Goal: Information Seeking & Learning: Learn about a topic

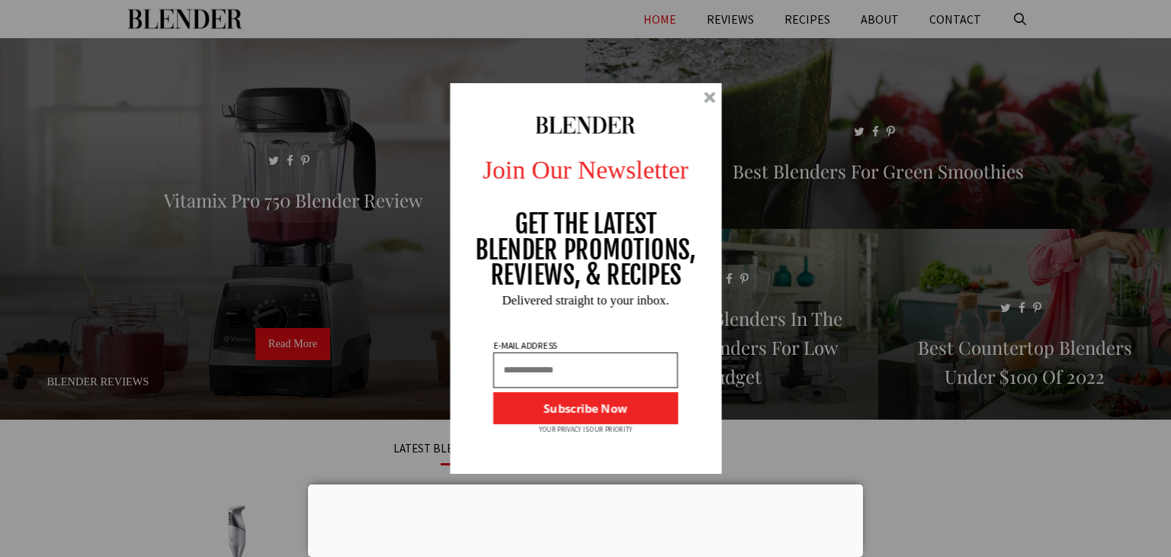
click at [772, 14] on div "Join Our Newsletter GET THE LATEST BLENDER PROMOTIONS, REVIEWS, & RECIPES Subsc…" at bounding box center [585, 278] width 1171 height 557
click at [761, 16] on div "Join Our Newsletter GET THE LATEST BLENDER PROMOTIONS, REVIEWS, & RECIPES Subsc…" at bounding box center [585, 278] width 1171 height 557
click at [711, 100] on div at bounding box center [709, 97] width 11 height 11
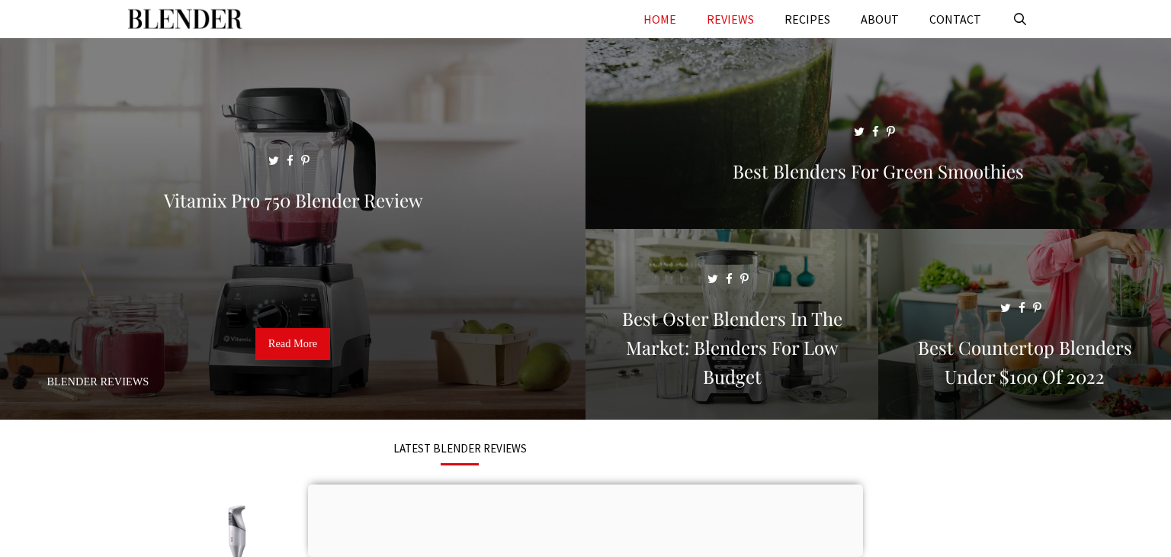
click at [757, 12] on link "REVIEWS" at bounding box center [731, 19] width 78 height 38
